Goal: Task Accomplishment & Management: Use online tool/utility

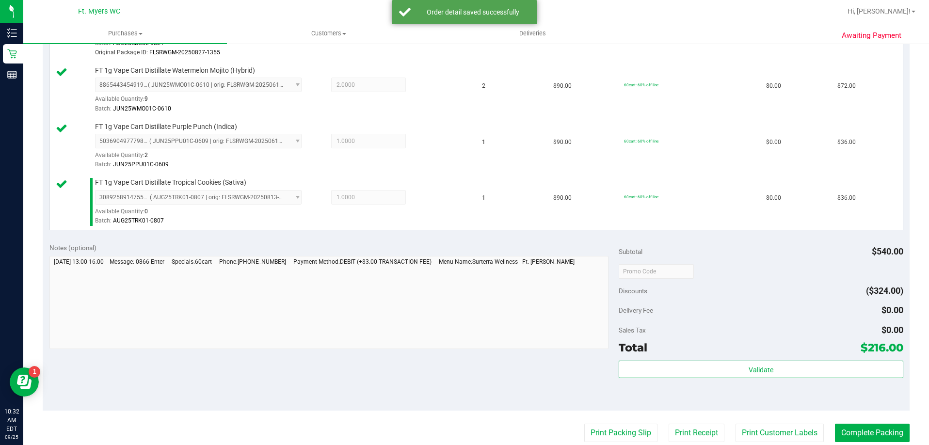
scroll to position [339, 0]
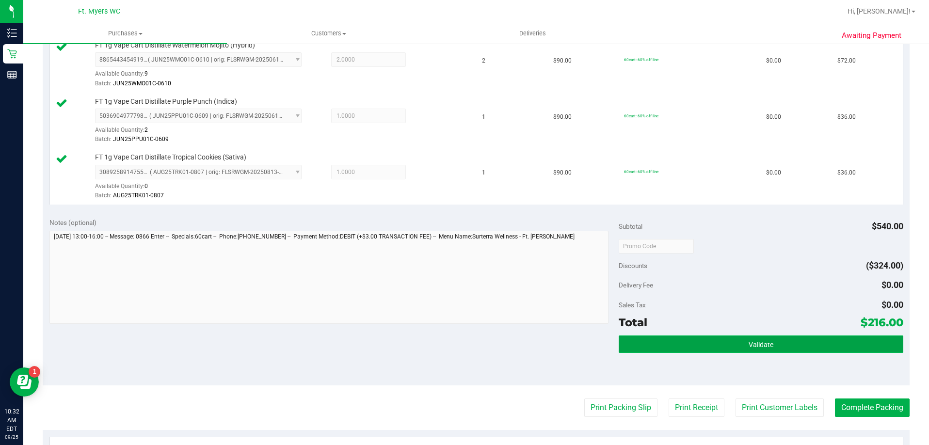
click at [654, 340] on button "Validate" at bounding box center [761, 343] width 285 height 17
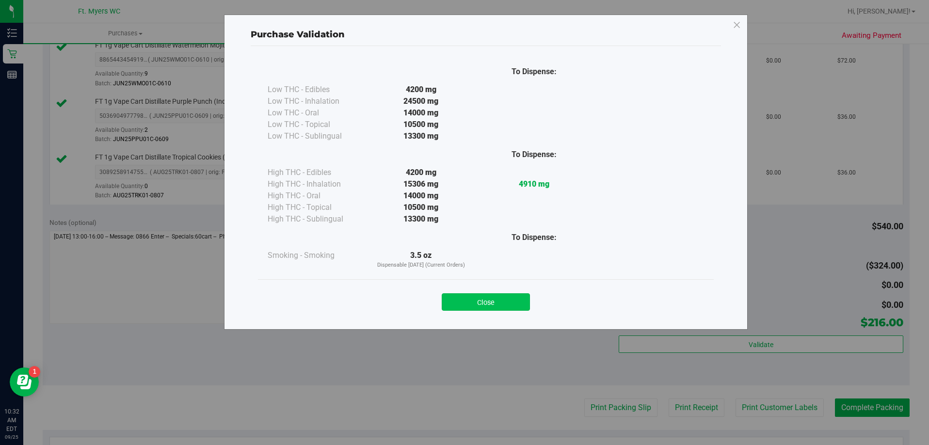
click at [496, 299] on button "Close" at bounding box center [486, 301] width 88 height 17
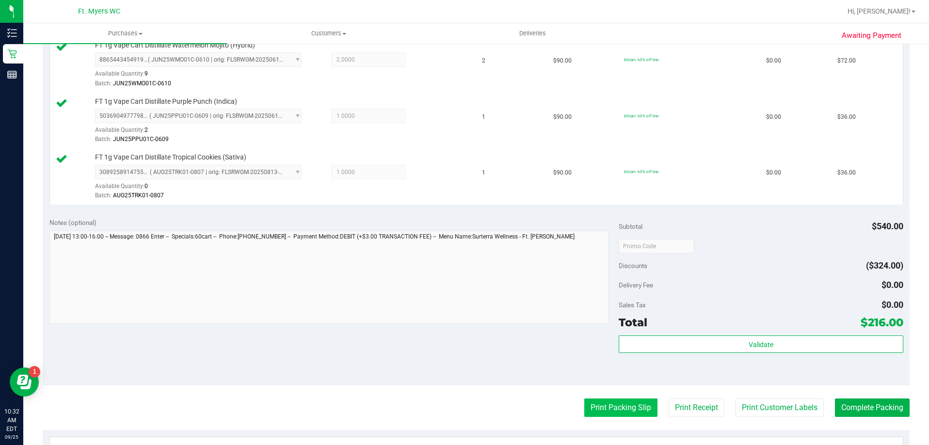
click at [601, 411] on button "Print Packing Slip" at bounding box center [620, 407] width 73 height 18
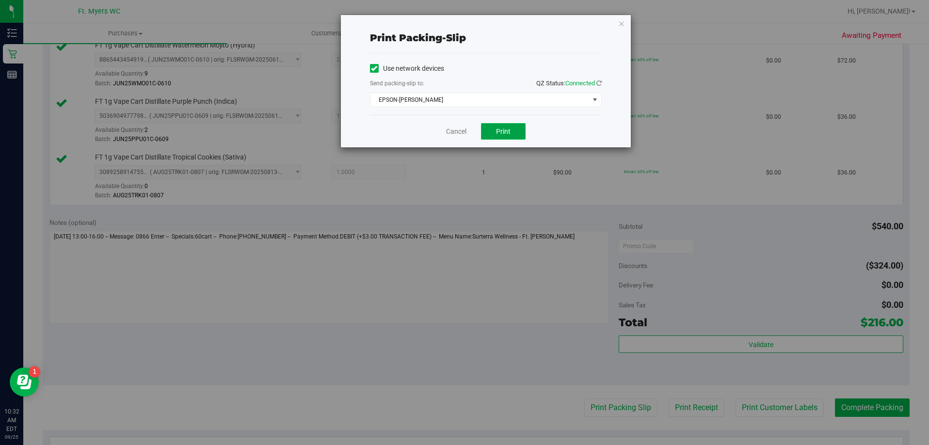
click at [509, 134] on span "Print" at bounding box center [503, 131] width 15 height 8
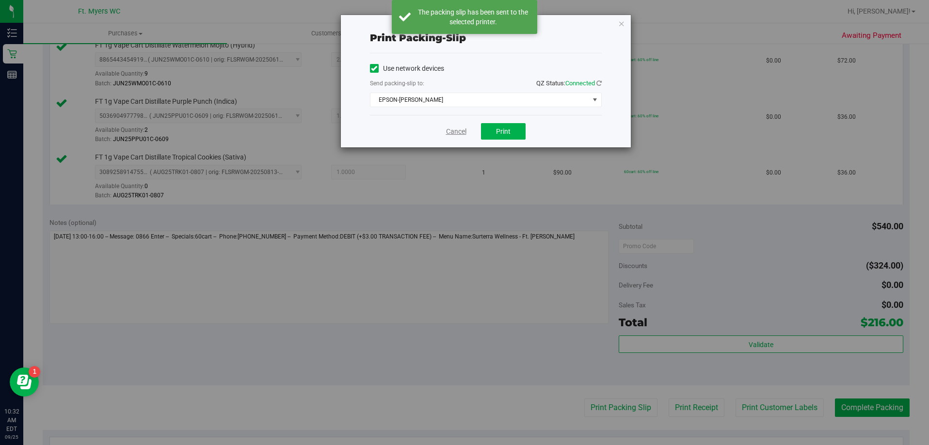
click at [458, 132] on link "Cancel" at bounding box center [456, 132] width 20 height 10
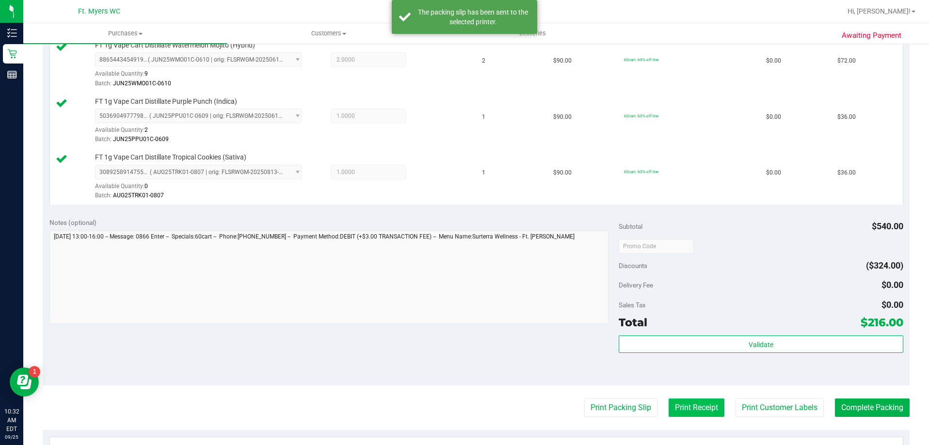
click at [712, 407] on button "Print Receipt" at bounding box center [696, 407] width 56 height 18
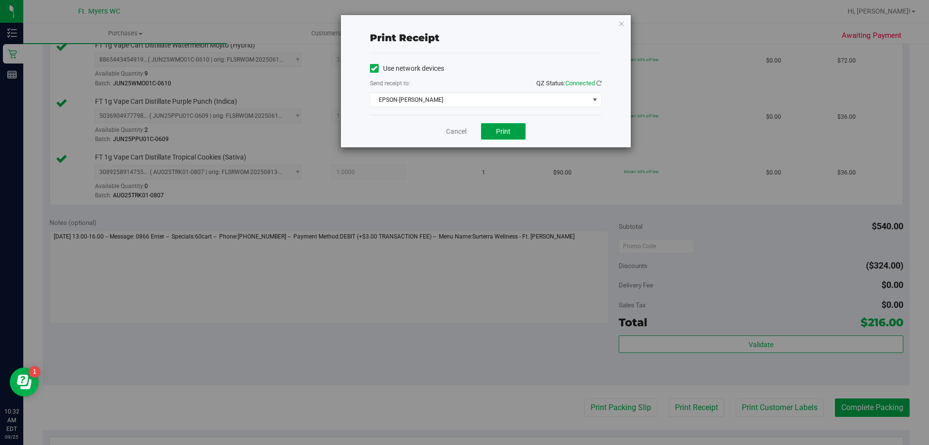
click at [499, 126] on button "Print" at bounding box center [503, 131] width 45 height 16
click at [504, 127] on span "Print" at bounding box center [503, 131] width 15 height 8
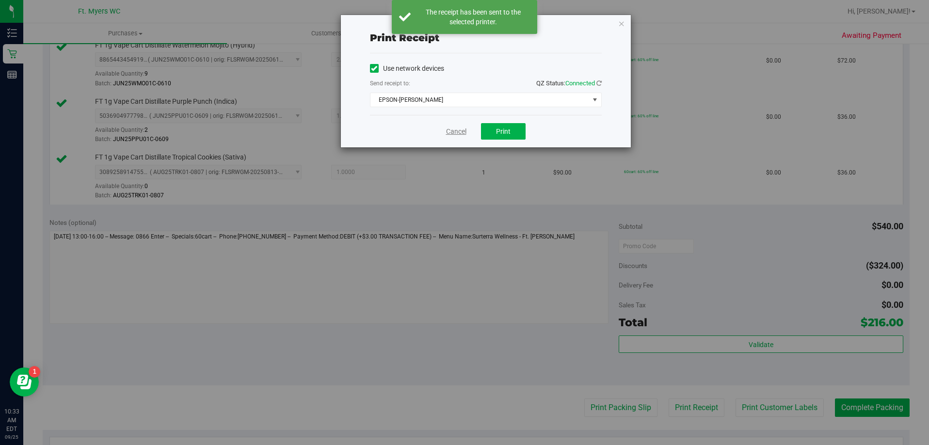
click at [456, 132] on link "Cancel" at bounding box center [456, 132] width 20 height 10
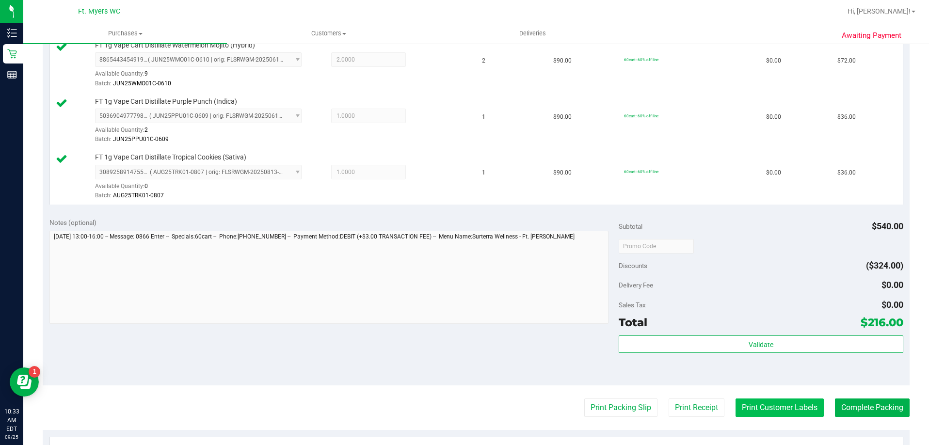
click at [780, 408] on button "Print Customer Labels" at bounding box center [779, 407] width 88 height 18
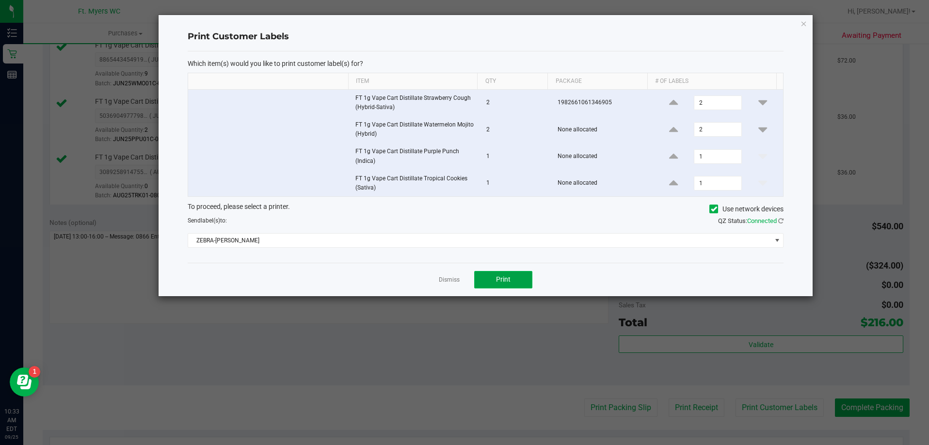
click at [514, 282] on button "Print" at bounding box center [503, 279] width 58 height 17
click at [494, 282] on button "Print" at bounding box center [503, 279] width 58 height 17
click at [494, 281] on button "Print" at bounding box center [503, 279] width 58 height 17
click at [442, 283] on link "Dismiss" at bounding box center [449, 280] width 21 height 8
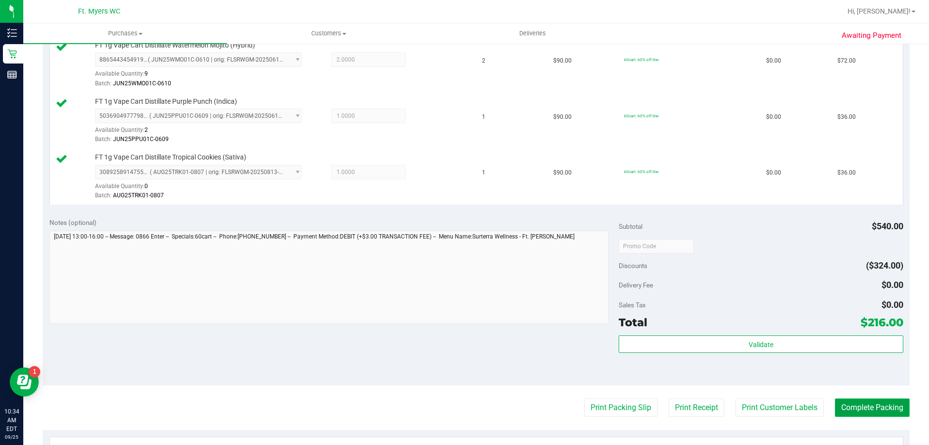
click at [845, 405] on button "Complete Packing" at bounding box center [872, 407] width 75 height 18
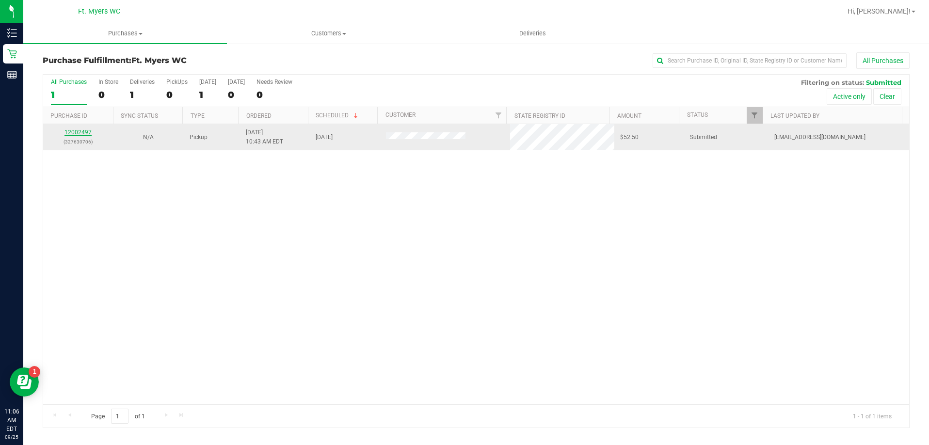
click at [77, 131] on link "12002497" at bounding box center [77, 132] width 27 height 7
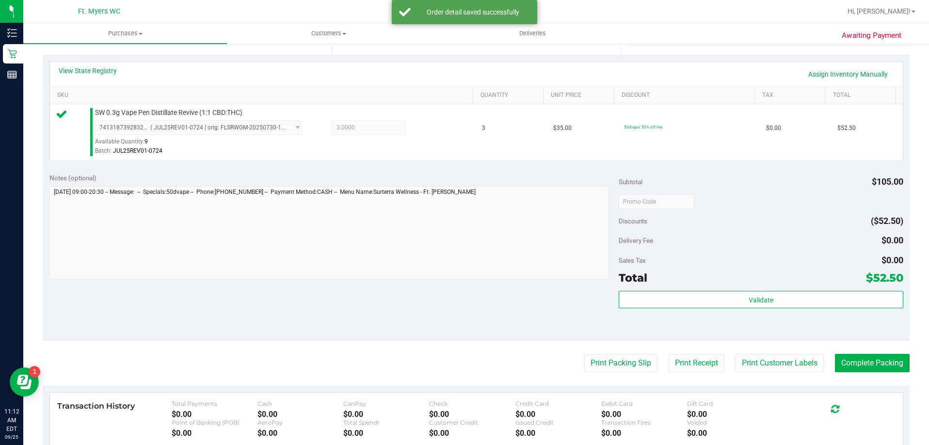
scroll to position [242, 0]
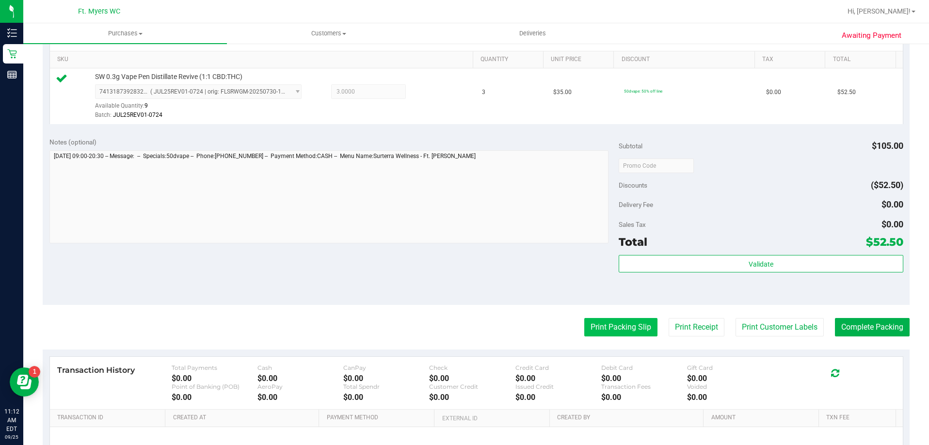
click at [638, 326] on button "Print Packing Slip" at bounding box center [620, 327] width 73 height 18
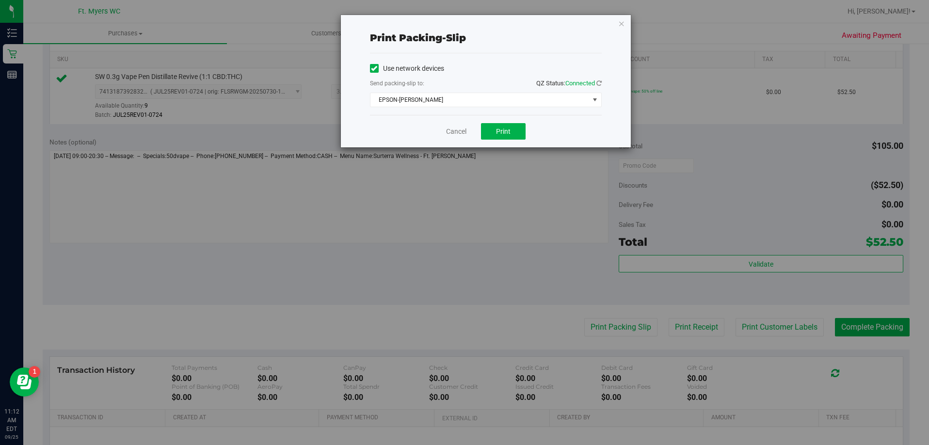
click at [483, 120] on div "Cancel Print" at bounding box center [486, 131] width 232 height 32
click at [504, 137] on button "Print" at bounding box center [503, 131] width 45 height 16
click at [448, 134] on link "Cancel" at bounding box center [456, 132] width 20 height 10
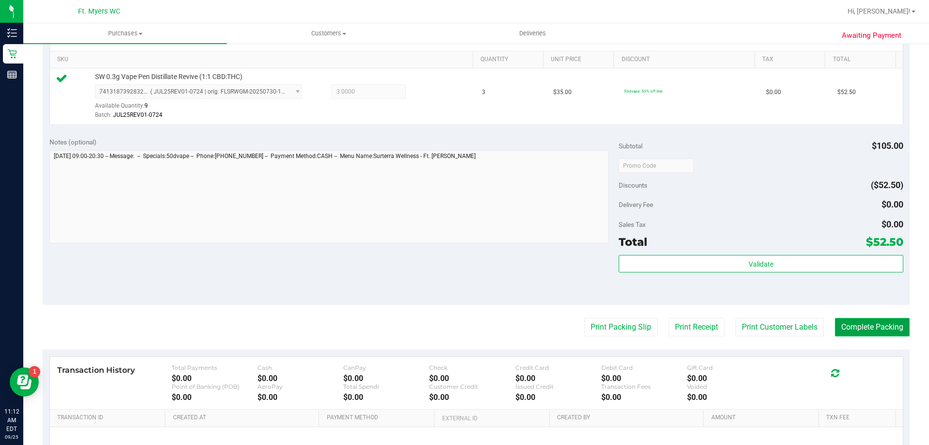
click at [857, 327] on button "Complete Packing" at bounding box center [872, 327] width 75 height 18
